Goal: Information Seeking & Learning: Learn about a topic

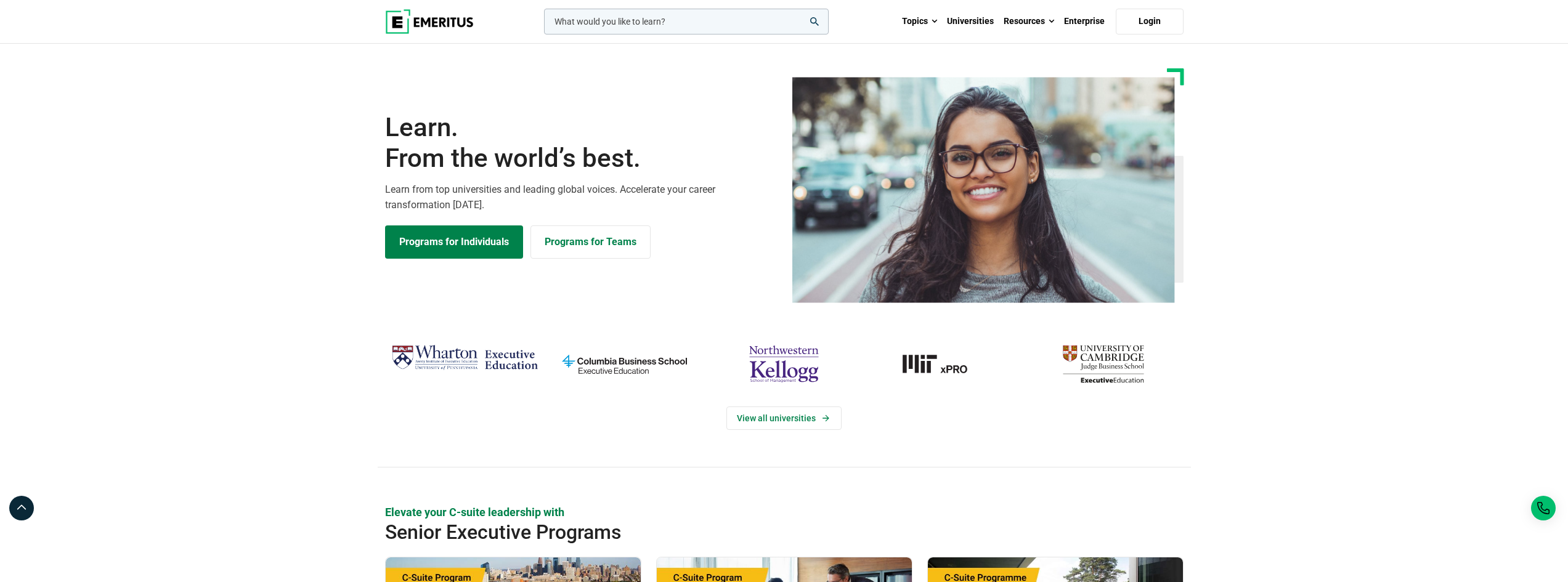
drag, startPoint x: 723, startPoint y: 21, endPoint x: 689, endPoint y: 19, distance: 34.1
click at [689, 19] on input "woocommerce-product-search-field-0" at bounding box center [685, 21] width 284 height 25
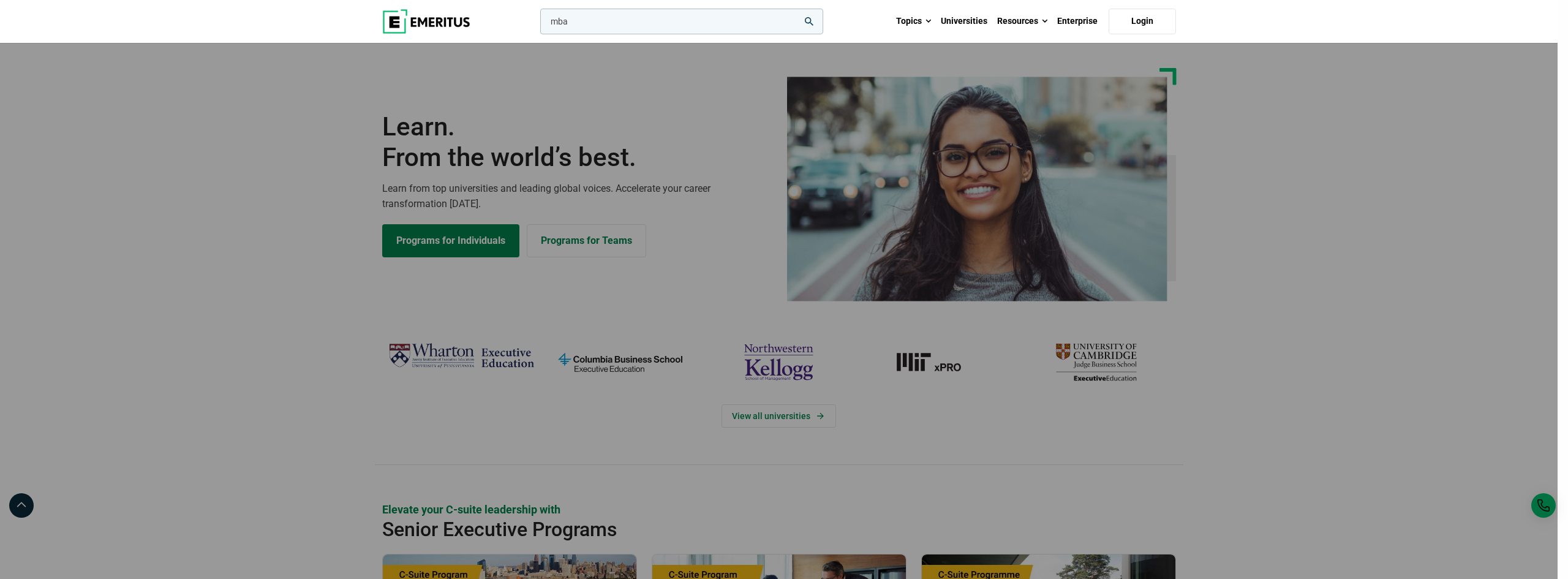
type input "mba"
click at [538, 24] on button "search" at bounding box center [538, 24] width 0 height 0
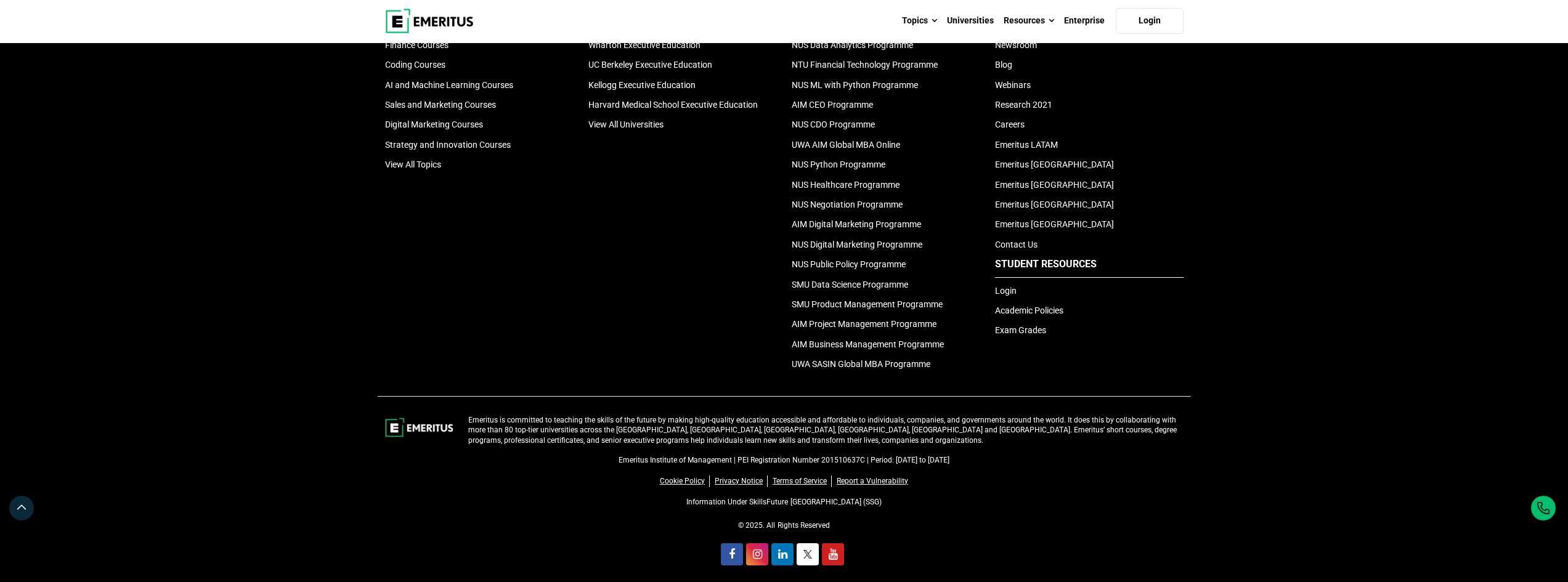
scroll to position [1109, 0]
click at [901, 474] on div "Cookie Policy Privacy Notice Terms of Service Report a Vulnerability" at bounding box center [784, 480] width 798 height 13
click at [892, 474] on link "Report a Vulnerability" at bounding box center [872, 479] width 72 height 12
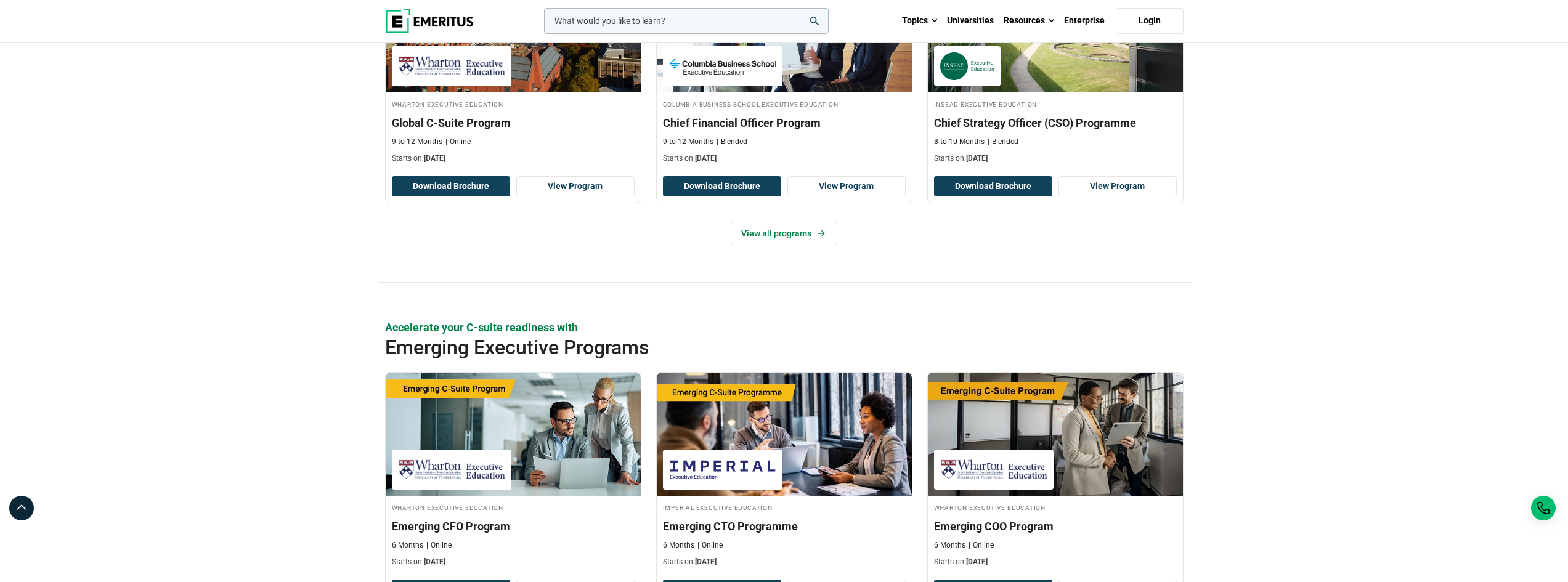
scroll to position [493, 0]
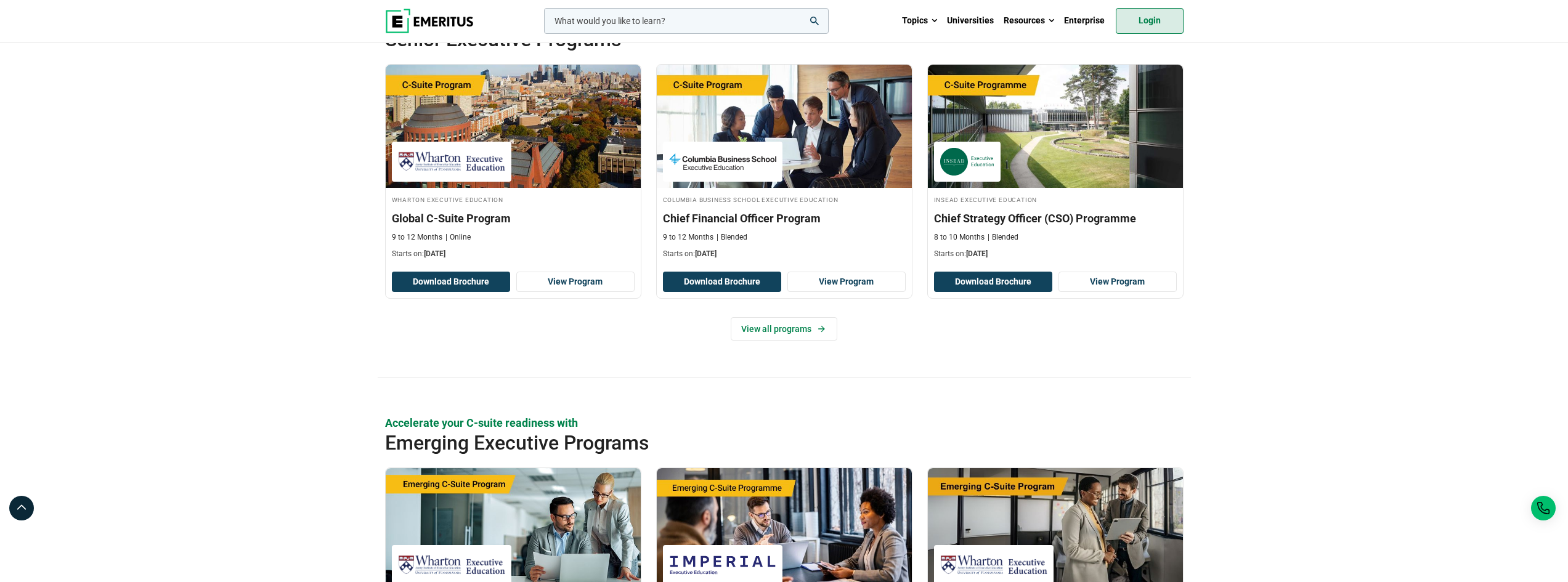
click at [1156, 8] on link "Login" at bounding box center [1149, 21] width 68 height 25
